Goal: Information Seeking & Learning: Understand process/instructions

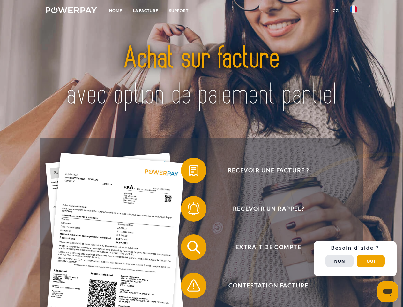
click at [71, 11] on img at bounding box center [71, 10] width 51 height 6
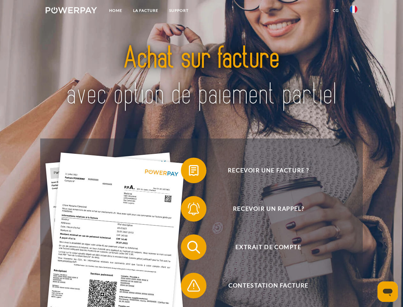
click at [354, 11] on img at bounding box center [354, 9] width 8 height 8
click at [336, 11] on link "CG" at bounding box center [336, 11] width 17 height 12
click at [189, 172] on span at bounding box center [184, 170] width 32 height 32
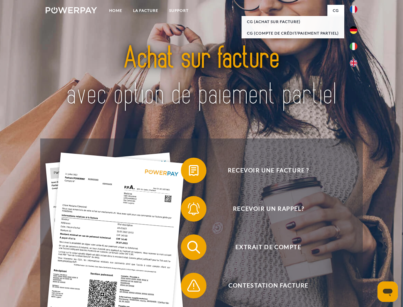
click at [189, 210] on span at bounding box center [184, 209] width 32 height 32
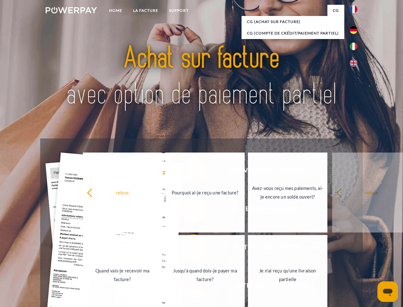
click at [189, 248] on link "Jusqu'à quand dois-je payer ma facture?" at bounding box center [205, 275] width 80 height 80
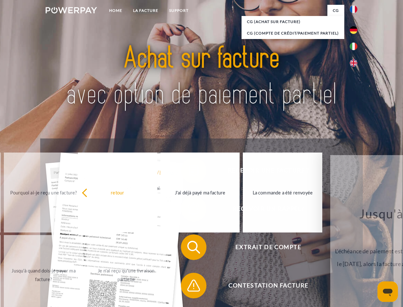
click at [189, 287] on span at bounding box center [184, 285] width 32 height 32
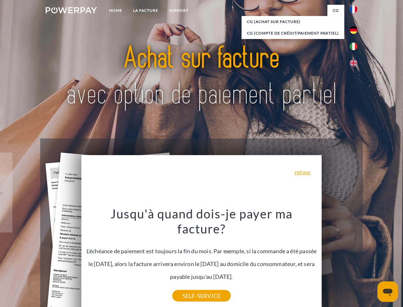
click at [356, 258] on div "Recevoir une facture ? Recevoir un rappel? Extrait de compte retour" at bounding box center [201, 266] width 323 height 256
click at [340, 260] on span "Extrait de compte" at bounding box center [268, 247] width 157 height 26
click at [371, 261] on header "Home LA FACTURE Support" at bounding box center [201, 220] width 403 height 441
